Goal: Transaction & Acquisition: Purchase product/service

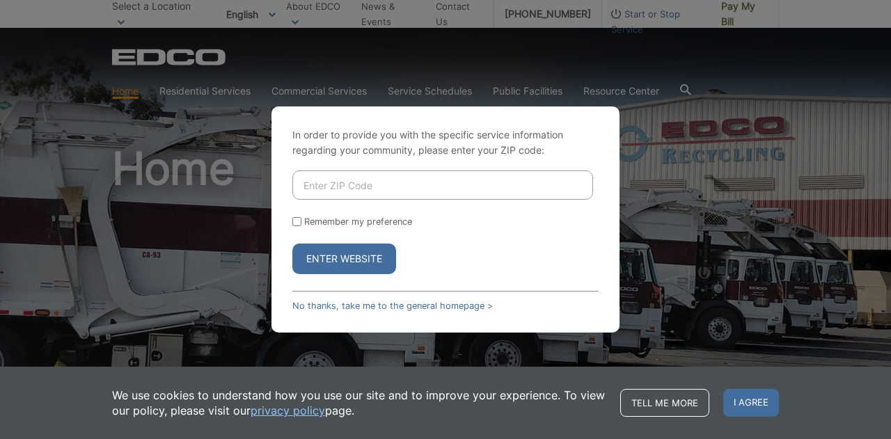
click at [330, 184] on input "Enter ZIP Code" at bounding box center [442, 185] width 301 height 29
type input "92064"
click at [292, 244] on button "Enter Website" at bounding box center [344, 259] width 104 height 31
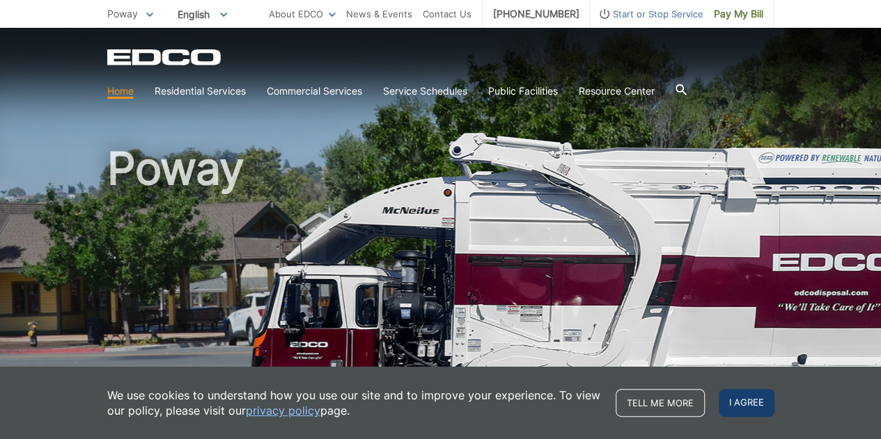
click at [760, 397] on span "I agree" at bounding box center [747, 403] width 56 height 28
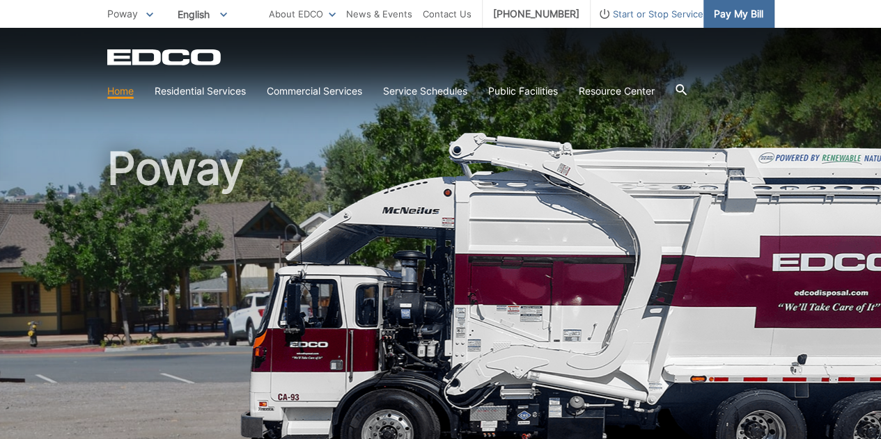
click at [740, 20] on span "Pay My Bill" at bounding box center [738, 13] width 49 height 15
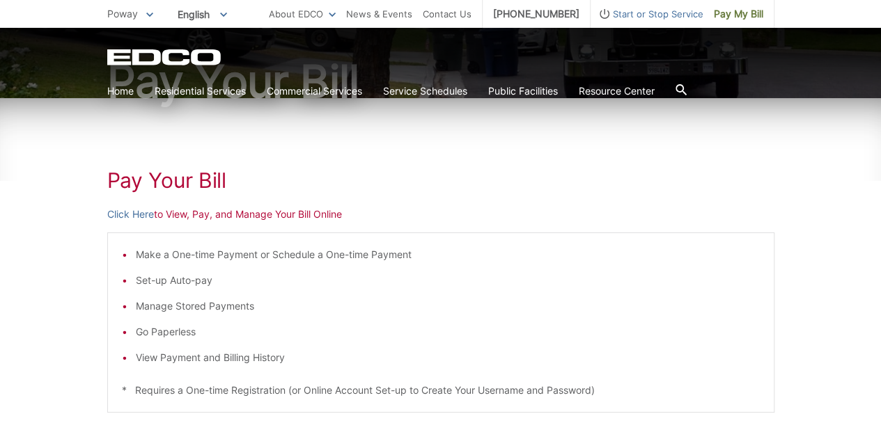
scroll to position [146, 0]
click at [129, 218] on link "Click Here" at bounding box center [130, 213] width 47 height 15
drag, startPoint x: 866, startPoint y: 73, endPoint x: 526, endPoint y: 158, distance: 350.3
drag, startPoint x: 526, startPoint y: 158, endPoint x: 285, endPoint y: 178, distance: 242.4
click at [285, 178] on h1 "Pay Your Bill" at bounding box center [440, 179] width 667 height 25
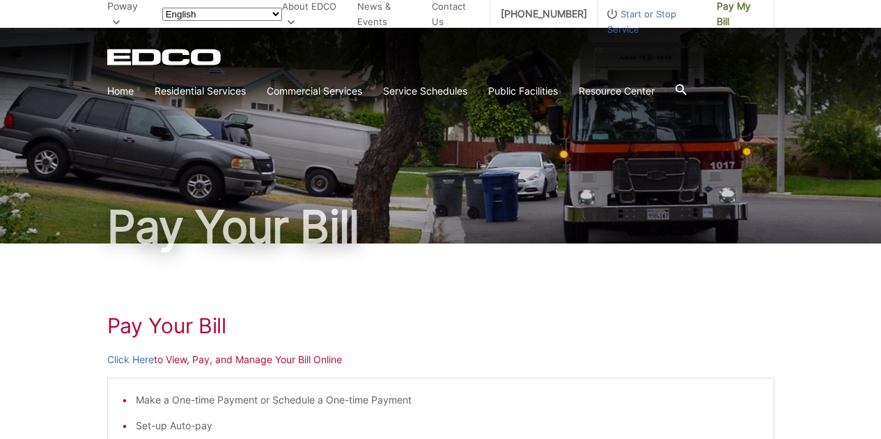
scroll to position [146, 0]
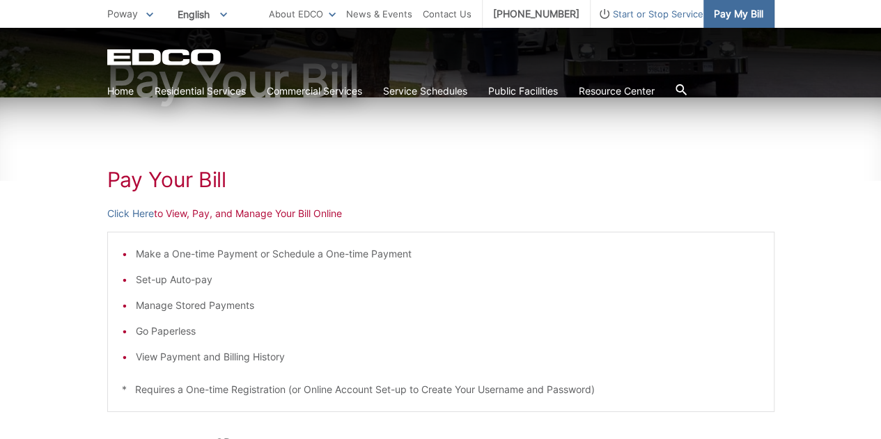
click at [741, 10] on span "Pay My Bill" at bounding box center [738, 13] width 49 height 15
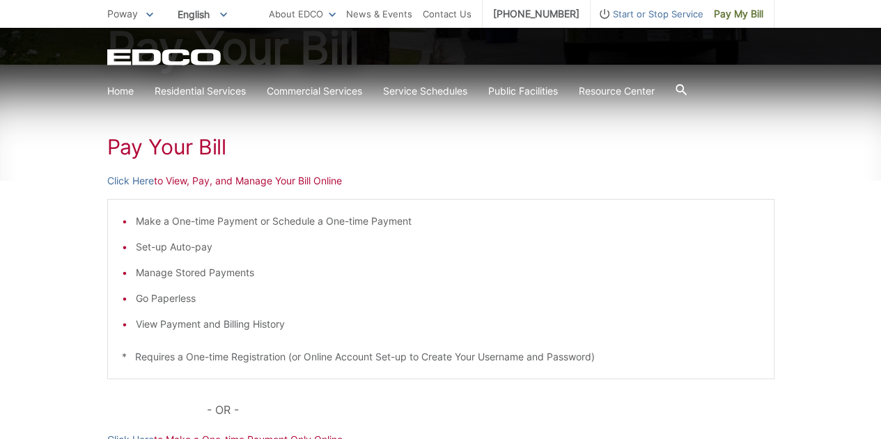
scroll to position [180, 0]
click at [120, 176] on link "Click Here" at bounding box center [130, 180] width 47 height 15
